Goal: Task Accomplishment & Management: Use online tool/utility

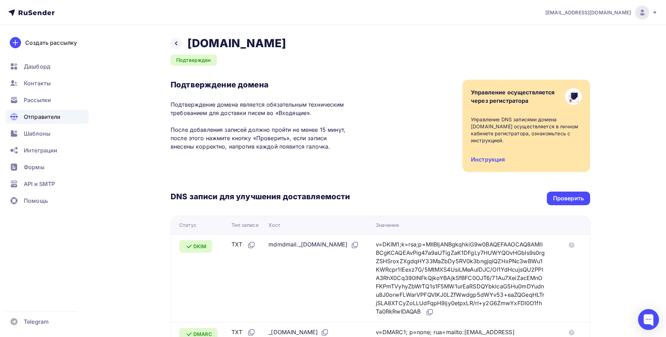
scroll to position [105, 0]
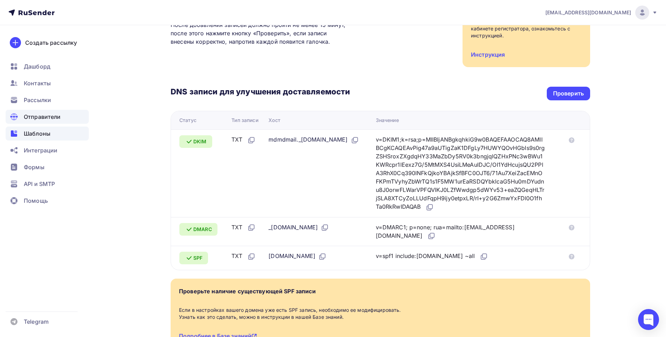
click at [39, 135] on span "Шаблоны" at bounding box center [37, 133] width 27 height 8
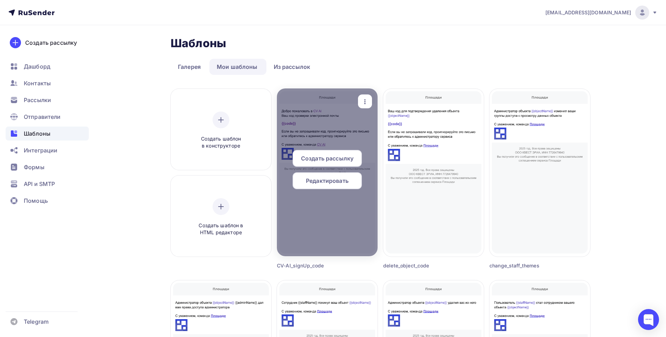
click at [323, 183] on span "Редактировать" at bounding box center [327, 180] width 43 height 8
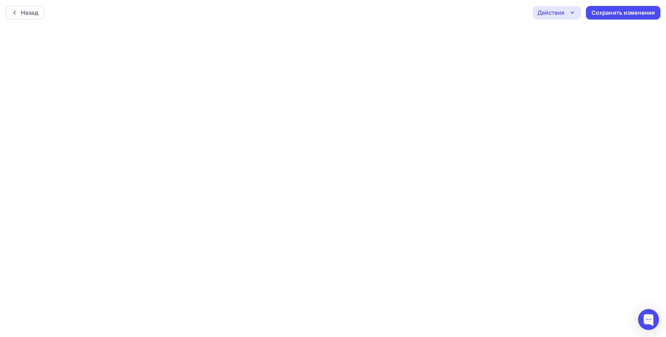
click at [571, 13] on icon "button" at bounding box center [572, 12] width 3 height 1
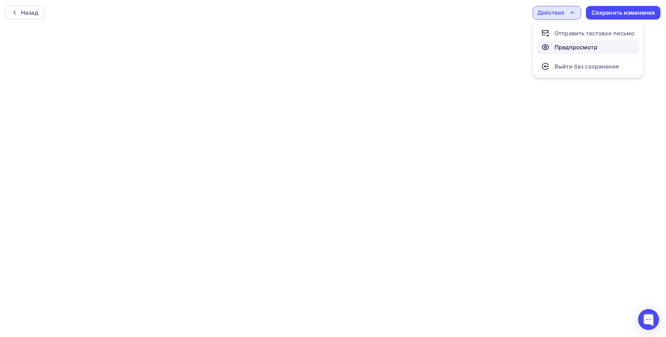
click at [566, 43] on div "Предпросмотр" at bounding box center [575, 47] width 43 height 8
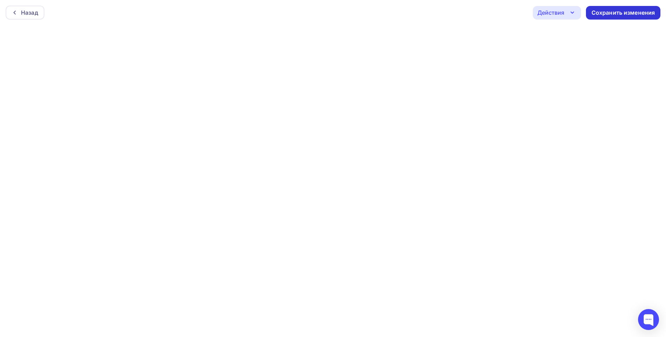
click at [644, 14] on div "Сохранить изменения" at bounding box center [623, 13] width 64 height 8
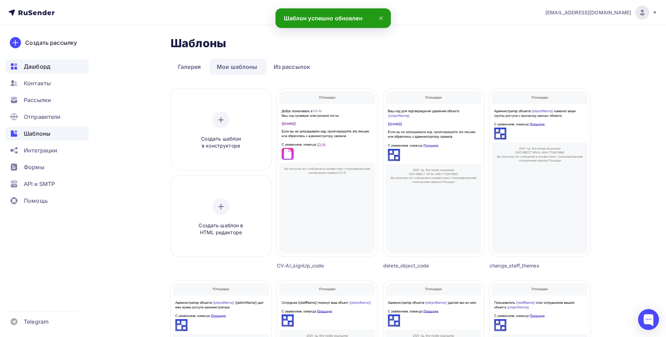
click at [32, 65] on span "Дашборд" at bounding box center [37, 66] width 27 height 8
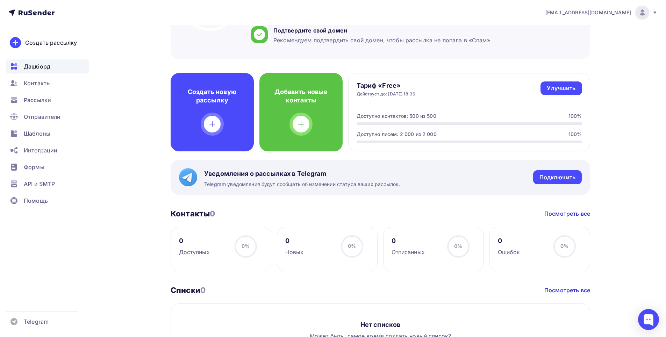
scroll to position [120, 0]
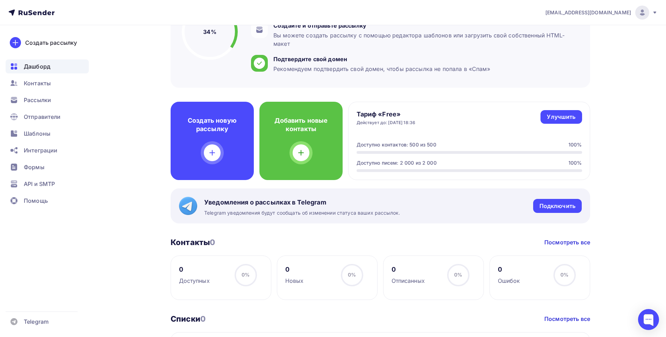
scroll to position [85, 0]
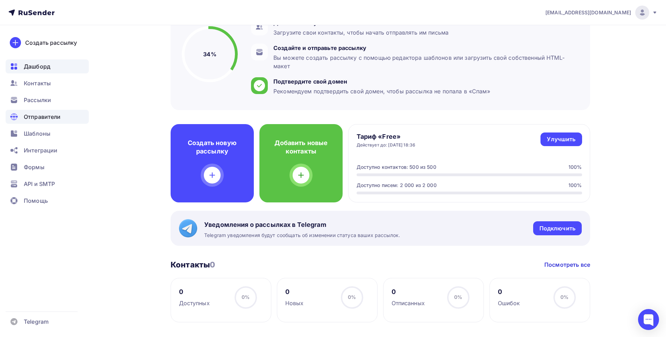
click at [49, 116] on span "Отправители" at bounding box center [42, 117] width 37 height 8
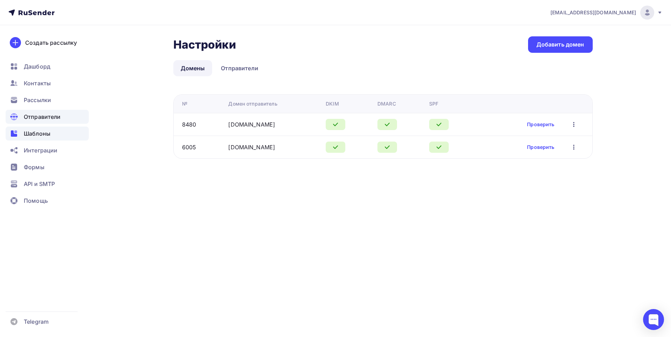
click at [42, 131] on span "Шаблоны" at bounding box center [37, 133] width 27 height 8
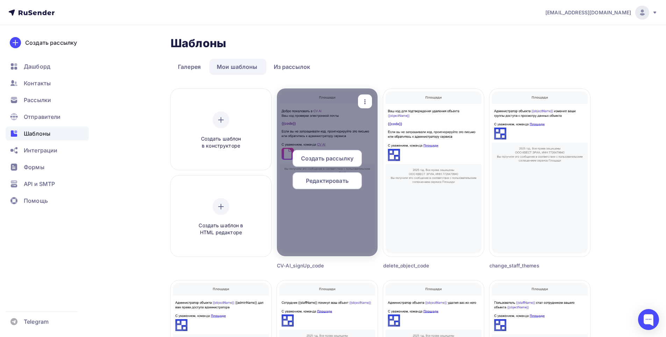
click at [368, 100] on icon "button" at bounding box center [365, 101] width 8 height 8
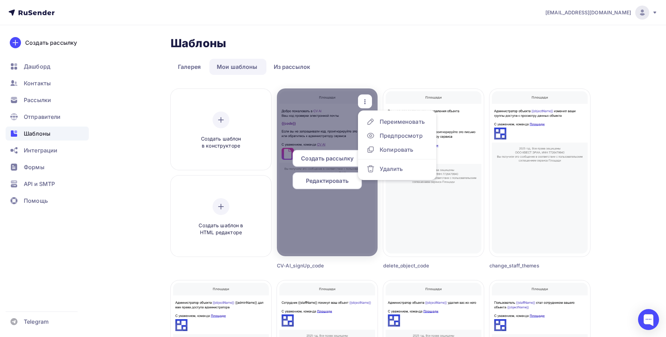
click at [329, 185] on div "Редактировать" at bounding box center [326, 180] width 69 height 17
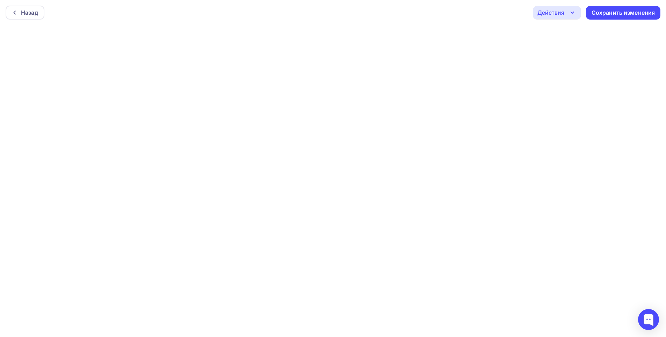
click at [571, 10] on icon "button" at bounding box center [572, 12] width 8 height 8
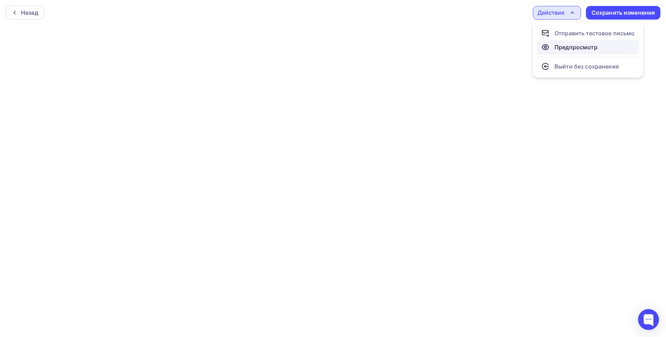
click at [566, 47] on div "Предпросмотр" at bounding box center [575, 47] width 43 height 8
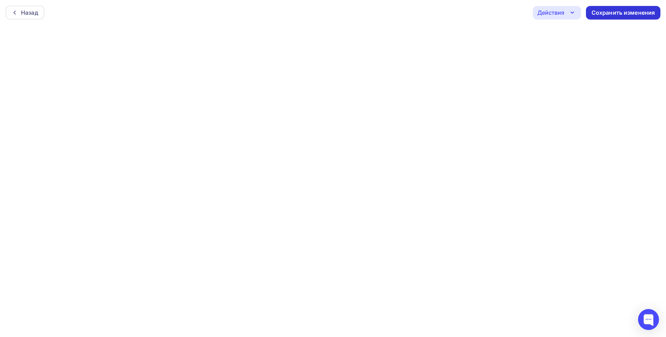
click at [596, 14] on div "Сохранить изменения" at bounding box center [623, 13] width 64 height 8
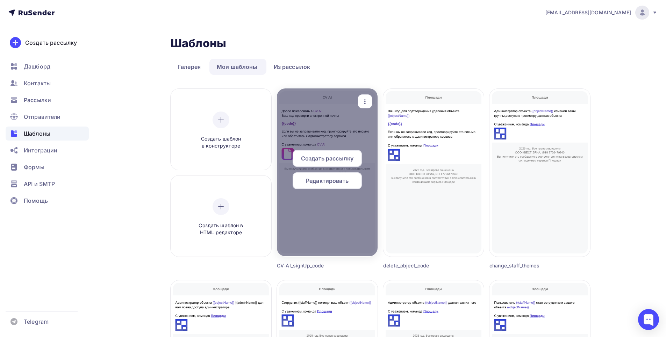
click at [362, 103] on icon "button" at bounding box center [365, 101] width 8 height 8
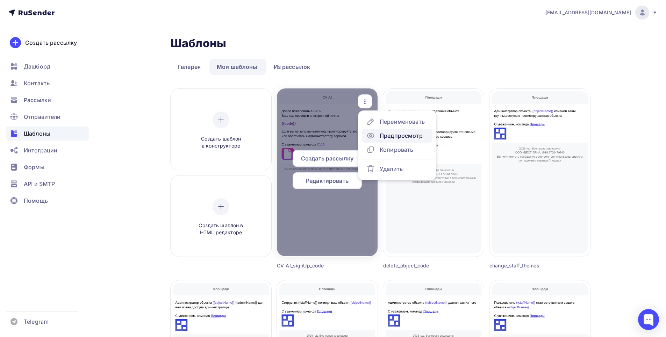
click at [371, 136] on icon at bounding box center [370, 136] width 2 height 2
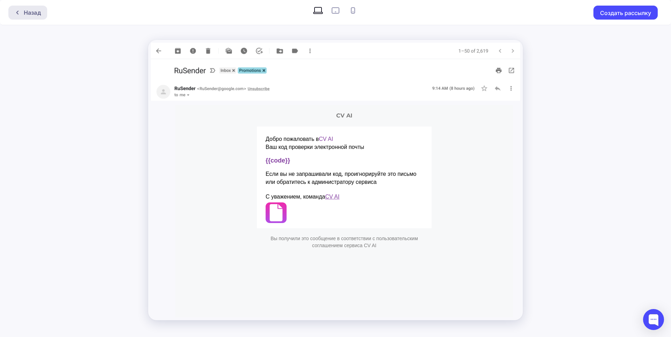
click at [41, 16] on div "Назад" at bounding box center [32, 12] width 17 height 8
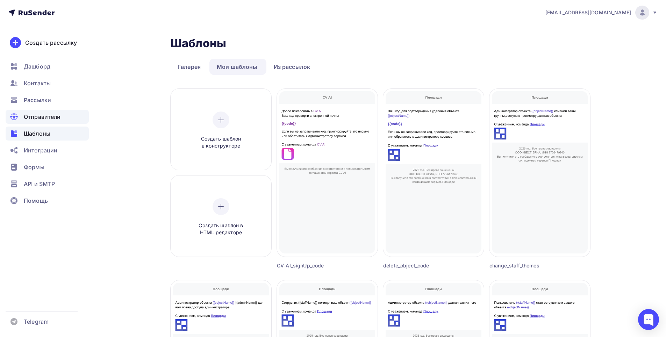
click at [48, 118] on span "Отправители" at bounding box center [42, 117] width 37 height 8
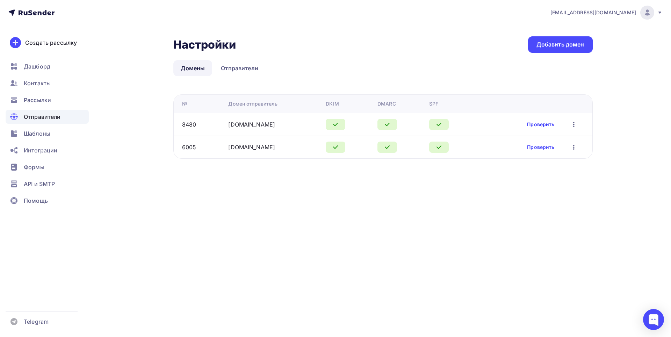
click at [541, 122] on link "Проверить" at bounding box center [540, 124] width 27 height 7
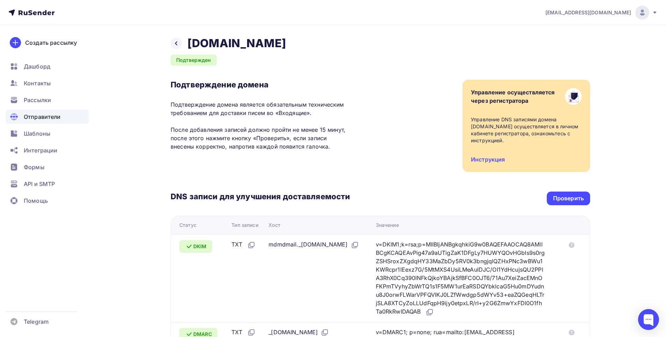
scroll to position [35, 0]
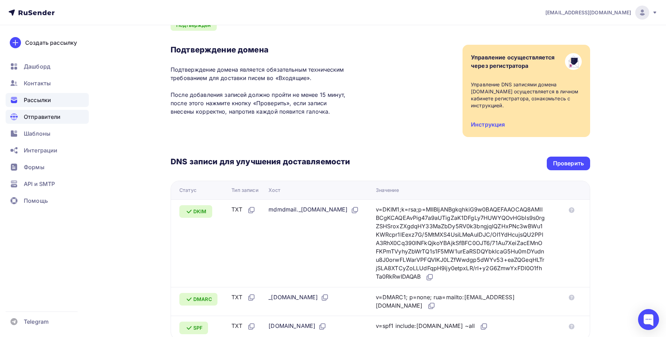
click at [55, 100] on div "Рассылки" at bounding box center [47, 100] width 83 height 14
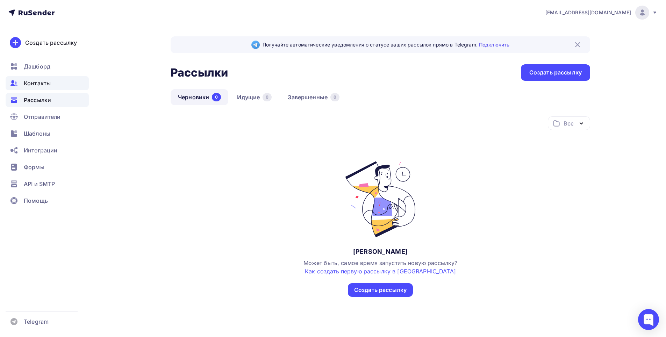
click at [41, 86] on span "Контакты" at bounding box center [37, 83] width 27 height 8
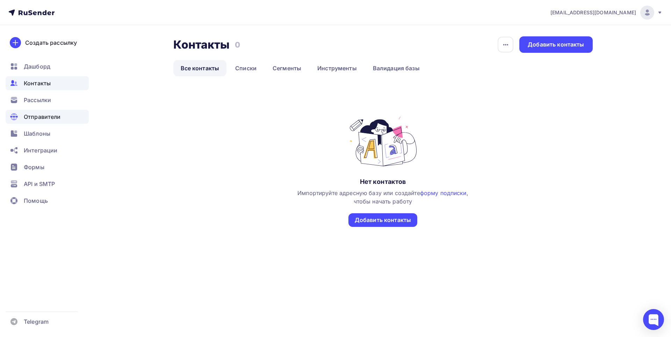
click at [30, 116] on span "Отправители" at bounding box center [42, 117] width 37 height 8
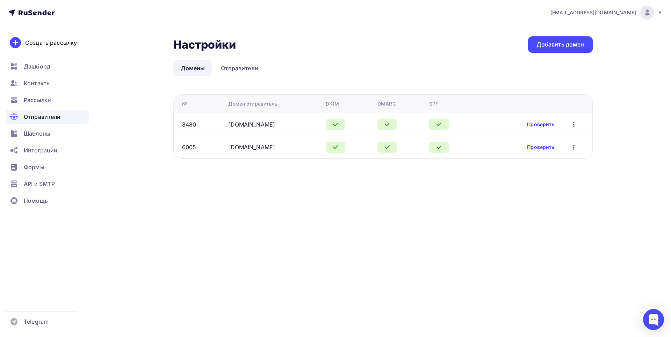
click at [537, 123] on link "Проверить" at bounding box center [540, 124] width 27 height 7
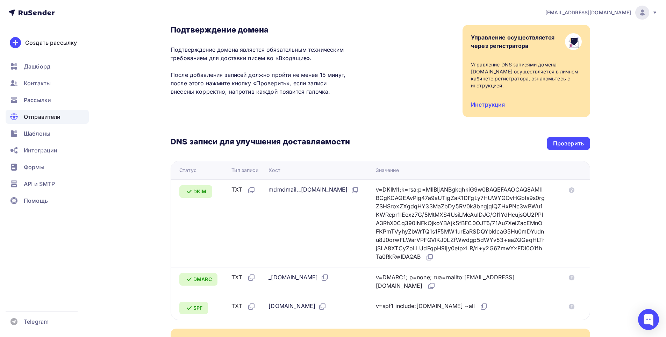
scroll to position [140, 0]
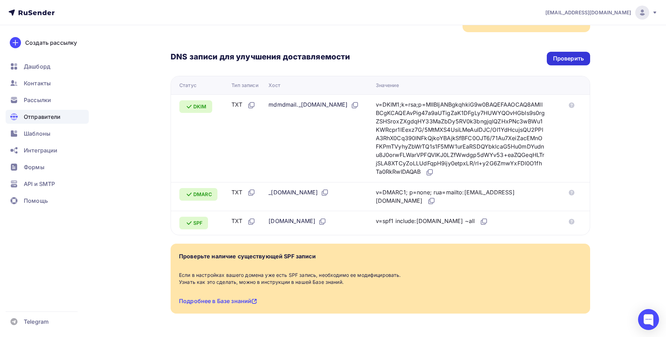
click at [566, 55] on div "Проверить" at bounding box center [568, 59] width 31 height 8
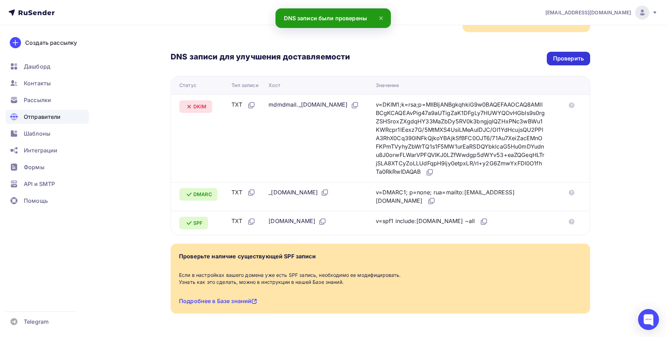
click at [565, 55] on div "Проверить" at bounding box center [568, 59] width 31 height 8
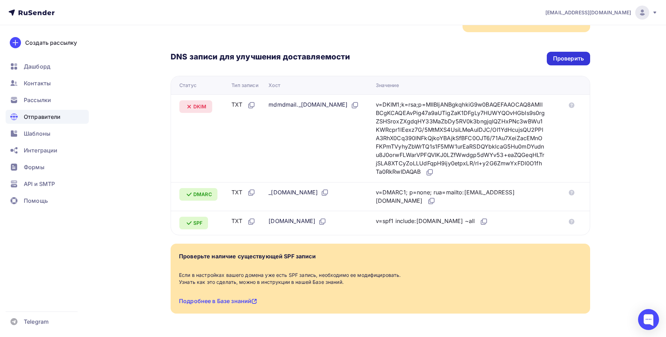
click at [560, 55] on div "Проверить" at bounding box center [568, 59] width 31 height 8
click at [569, 55] on div "Проверить" at bounding box center [568, 59] width 31 height 8
click at [572, 55] on div "Проверить" at bounding box center [568, 59] width 31 height 8
click at [417, 118] on div "v=DKIM1;k=rsa;p=MIIBIjANBgkqhkiG9w0BAQEFAAOCAQ8AMIIBCgKCAQEAvPig47a9aUTigZaK1DF…" at bounding box center [460, 138] width 169 height 76
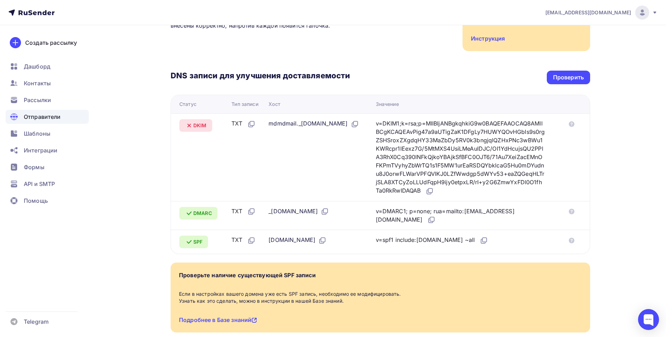
scroll to position [105, 0]
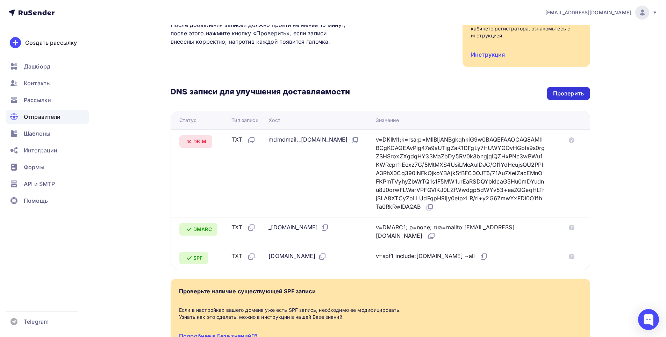
click at [575, 89] on div "Проверить" at bounding box center [568, 93] width 31 height 8
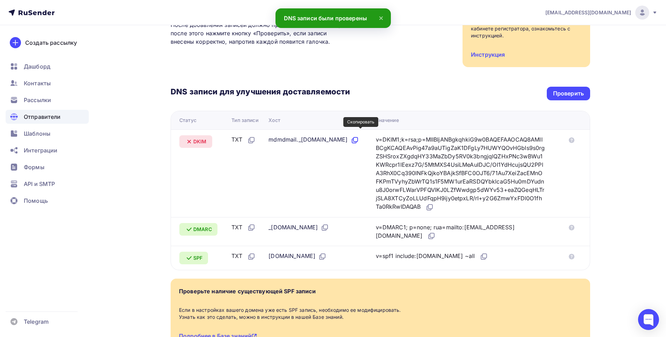
click at [359, 136] on icon at bounding box center [354, 140] width 8 height 8
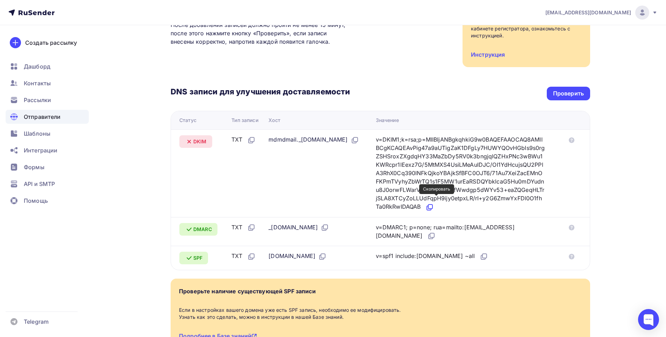
click at [431, 206] on icon at bounding box center [429, 208] width 4 height 4
click at [574, 91] on div "Проверить" at bounding box center [568, 94] width 43 height 14
click at [40, 68] on span "Дашборд" at bounding box center [37, 66] width 27 height 8
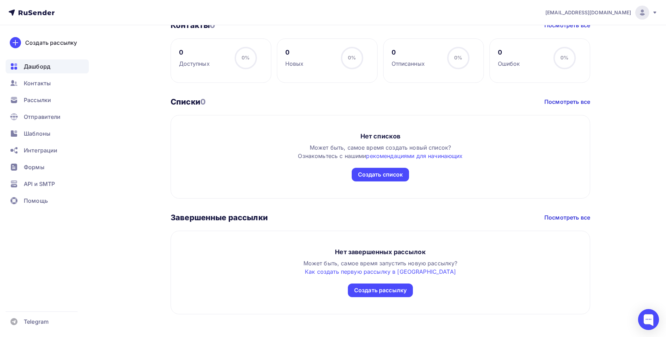
scroll to position [330, 0]
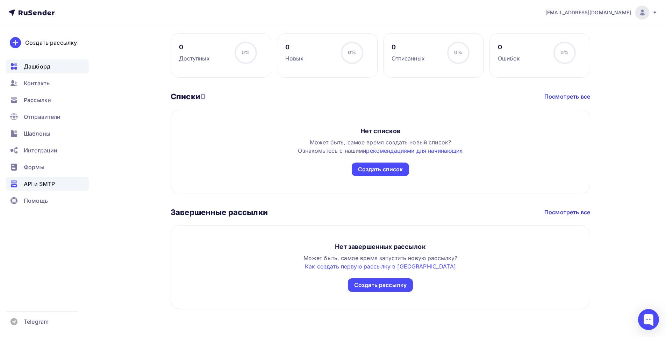
click at [47, 184] on span "API и SMTP" at bounding box center [39, 184] width 31 height 8
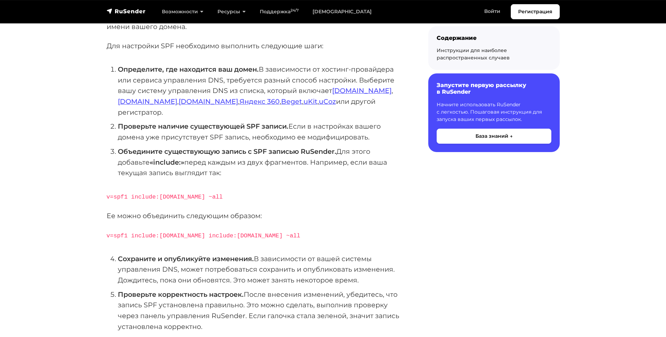
scroll to position [140, 0]
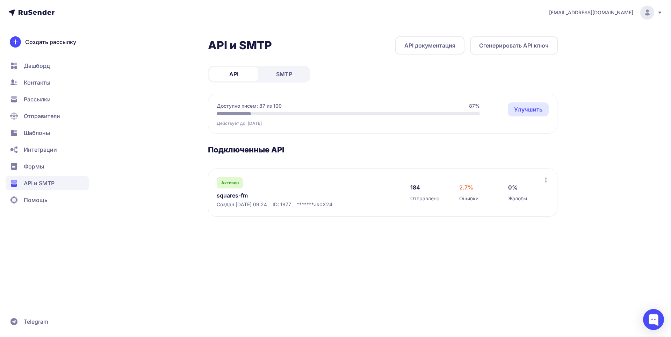
click at [522, 45] on button "Сгенерировать API ключ" at bounding box center [514, 45] width 88 height 18
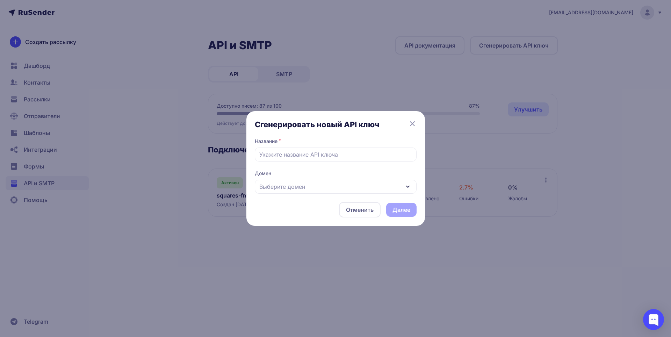
click at [412, 124] on icon at bounding box center [412, 124] width 4 height 4
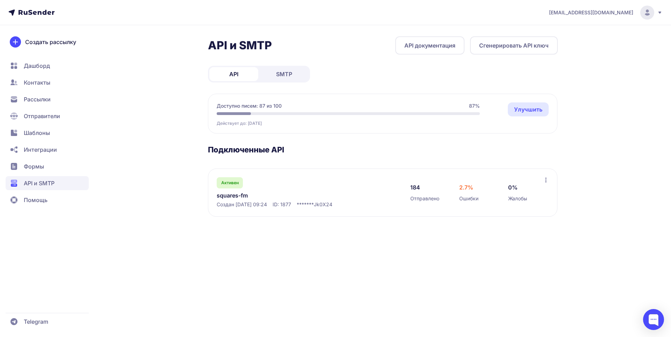
click at [490, 50] on button "Сгенерировать API ключ" at bounding box center [514, 45] width 88 height 18
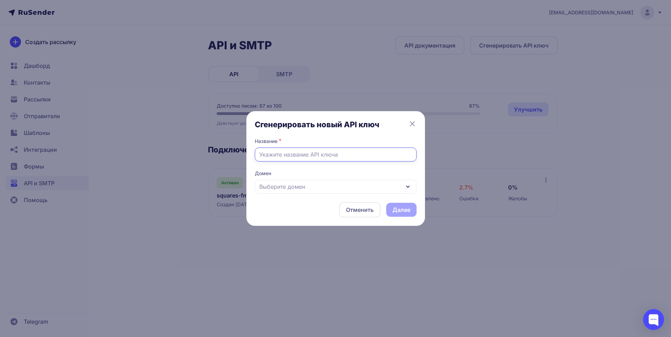
click at [302, 155] on input "text" at bounding box center [336, 154] width 162 height 14
type input "cv-ai"
click at [318, 189] on div "Выберите домен" at bounding box center [336, 187] width 162 height 14
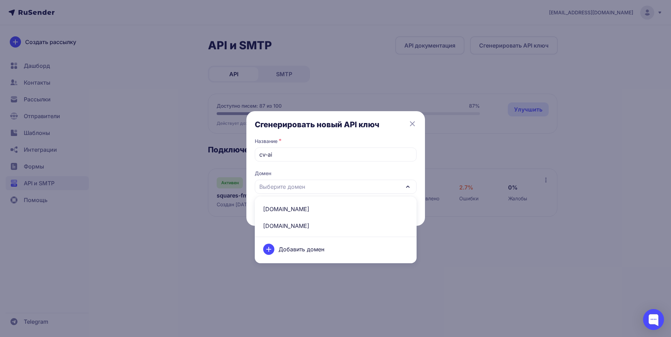
click at [299, 210] on span "cv-ai.ru" at bounding box center [335, 209] width 153 height 17
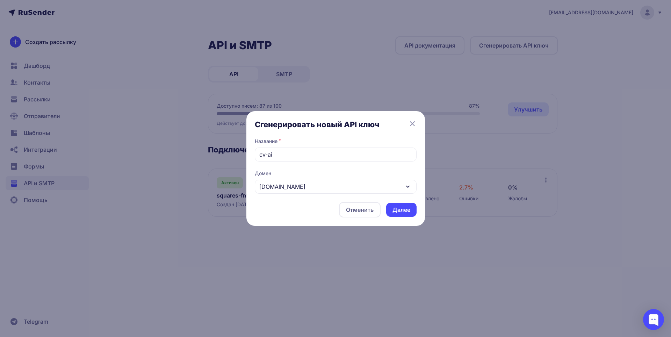
click at [401, 211] on button "Далее" at bounding box center [401, 210] width 30 height 14
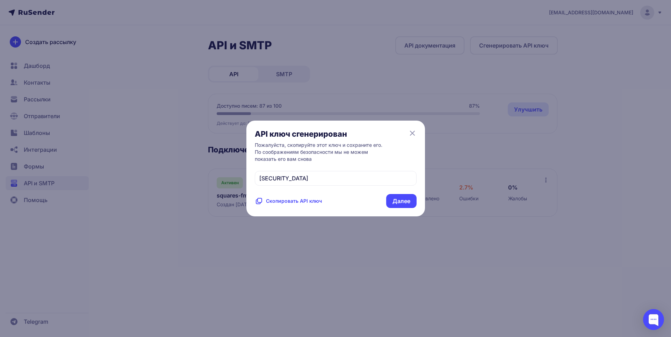
drag, startPoint x: 359, startPoint y: 192, endPoint x: 249, endPoint y: 159, distance: 114.4
click at [249, 159] on div "API ключ сгенерирован Пожалуйста, скопируйте этот ключ и сохраните его. По сооб…" at bounding box center [335, 169] width 179 height 96
copy span "eyJhbGciOiJIUzI1NiIsInR5cCI6IkpXVCJ9.eyJpZFVzZXIiOjEyMjc2LCJpZEV4dGVybmFsTWFpbE…"
click at [310, 204] on span "Скопировать API ключ" at bounding box center [294, 200] width 56 height 7
click at [318, 147] on span "Пожалуйста, скопируйте этот ключ и сохраните его. По соображениям безопасности …" at bounding box center [321, 152] width 133 height 21
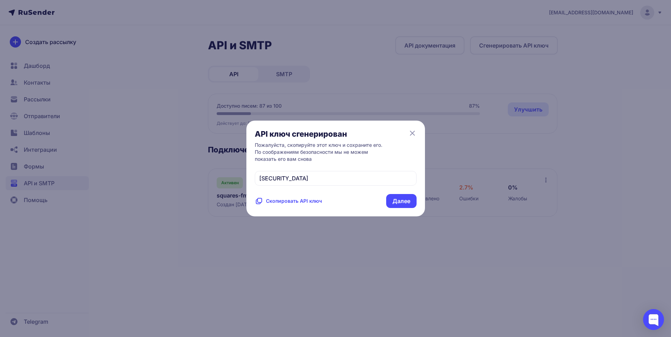
click at [404, 208] on button "Далее" at bounding box center [401, 201] width 30 height 14
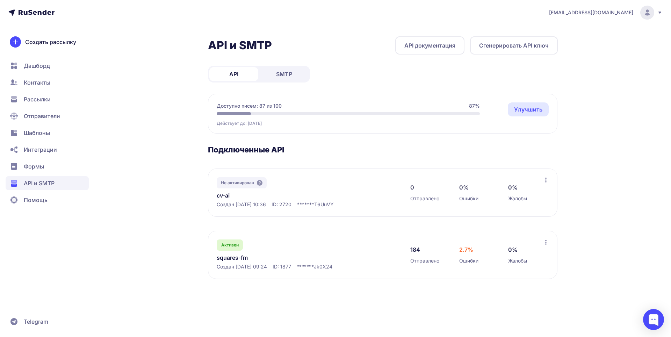
click at [545, 179] on icon at bounding box center [546, 180] width 6 height 6
click at [341, 184] on div "Не активирован cv-ai Создан 11.10.2025, 10:36 ID: 2720 ******* T6UuVY" at bounding box center [307, 192] width 180 height 31
click at [261, 181] on icon at bounding box center [260, 183] width 6 height 6
click at [230, 198] on link "cv-ai" at bounding box center [288, 195] width 143 height 8
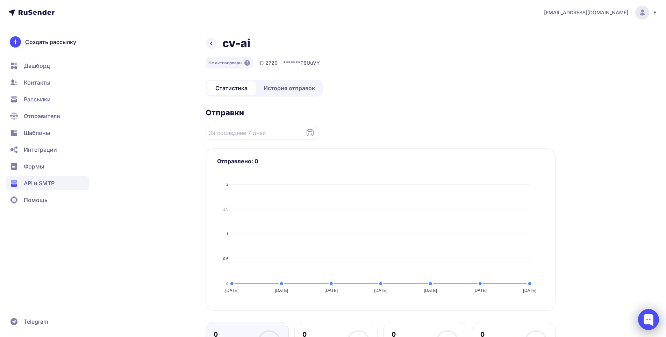
click at [643, 317] on div at bounding box center [648, 319] width 21 height 21
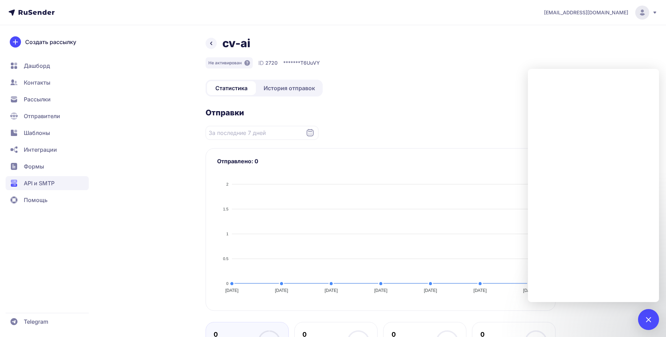
click at [212, 45] on icon at bounding box center [210, 43] width 1 height 3
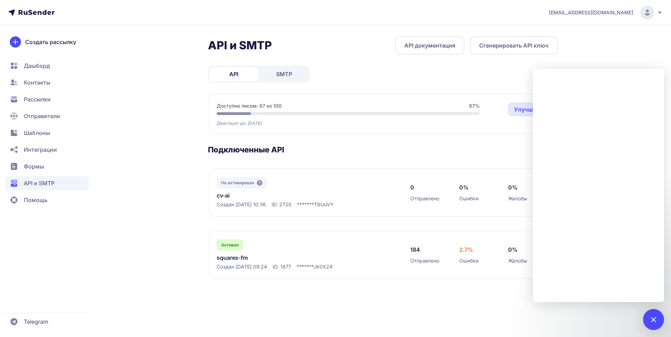
click at [225, 196] on link "cv-ai" at bounding box center [288, 195] width 143 height 8
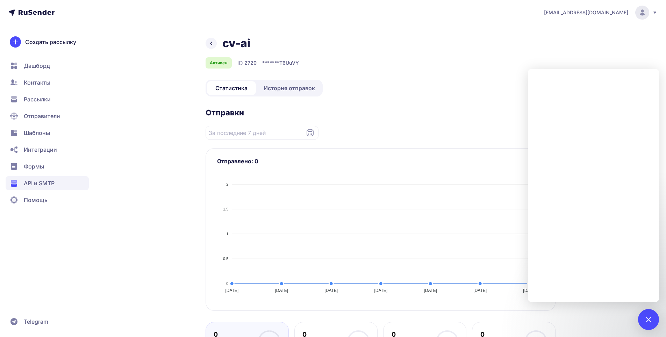
click at [207, 37] on div "cv-ai" at bounding box center [380, 43] width 350 height 14
click at [207, 43] on icon at bounding box center [211, 43] width 8 height 8
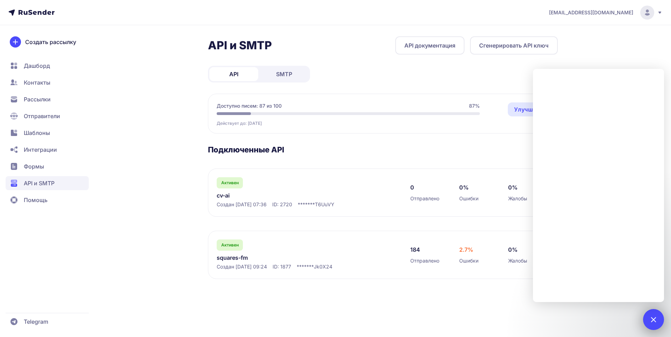
click at [650, 320] on div at bounding box center [653, 318] width 9 height 9
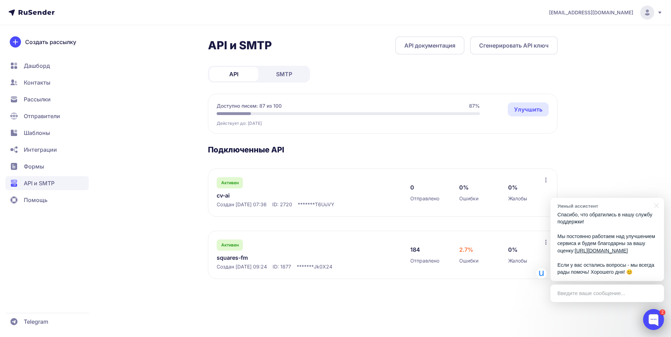
click at [653, 319] on div at bounding box center [653, 319] width 21 height 21
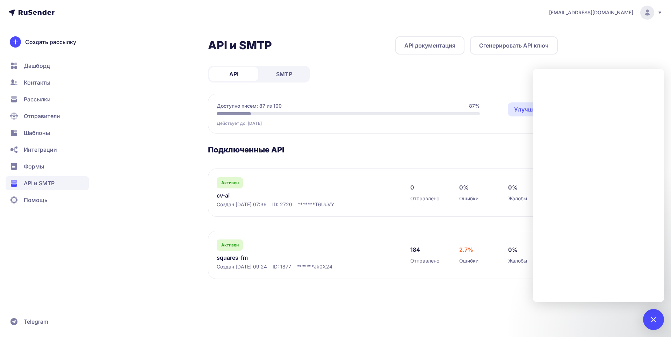
click at [632, 54] on div "m.borisov90@mail.ru API и SMTP API документация Сгенерировать API ключ API SMTP…" at bounding box center [335, 168] width 671 height 337
click at [654, 317] on div at bounding box center [653, 318] width 9 height 9
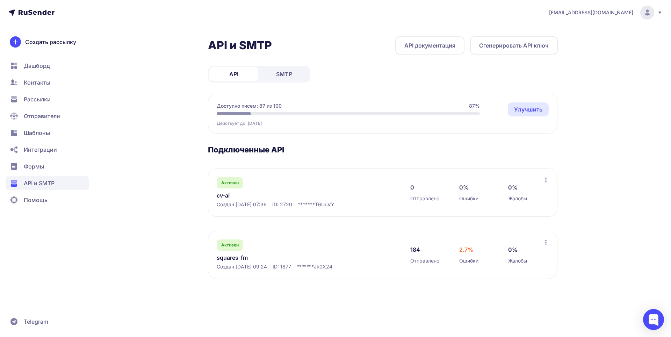
click at [612, 165] on div "m.borisov90@mail.ru API и SMTP API документация Сгенерировать API ключ API SMTP…" at bounding box center [335, 168] width 671 height 337
click at [239, 191] on link "cv-ai" at bounding box center [288, 195] width 143 height 8
click at [122, 82] on div "API и SMTP API документация Сгенерировать API ключ API SMTP Доступно писем: 86 …" at bounding box center [335, 165] width 503 height 259
